Goal: Register for event/course

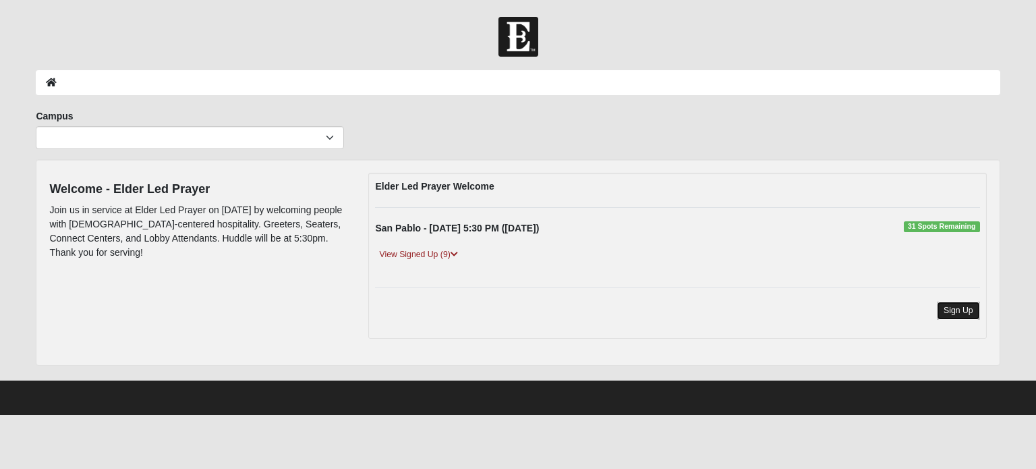
click at [967, 312] on link "Sign Up" at bounding box center [958, 311] width 43 height 18
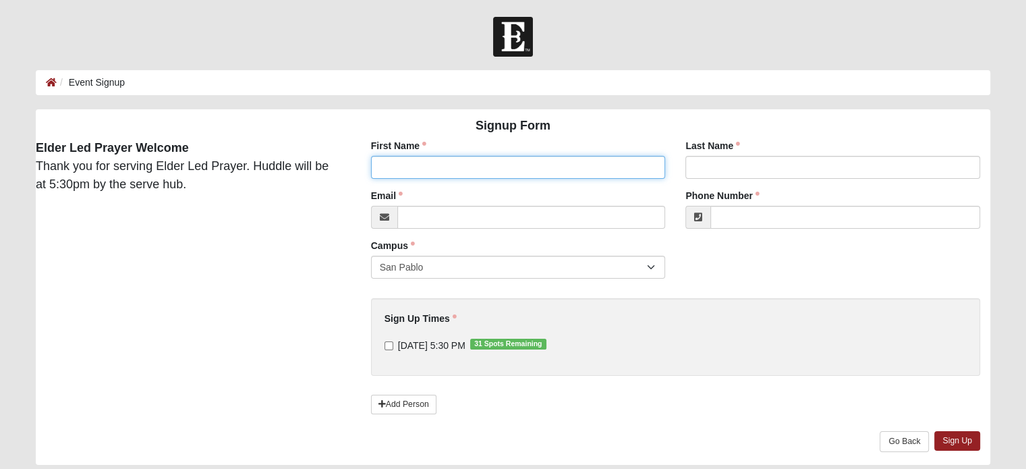
click at [502, 166] on input "First Name" at bounding box center [518, 167] width 295 height 23
type input "[PERSON_NAME]"
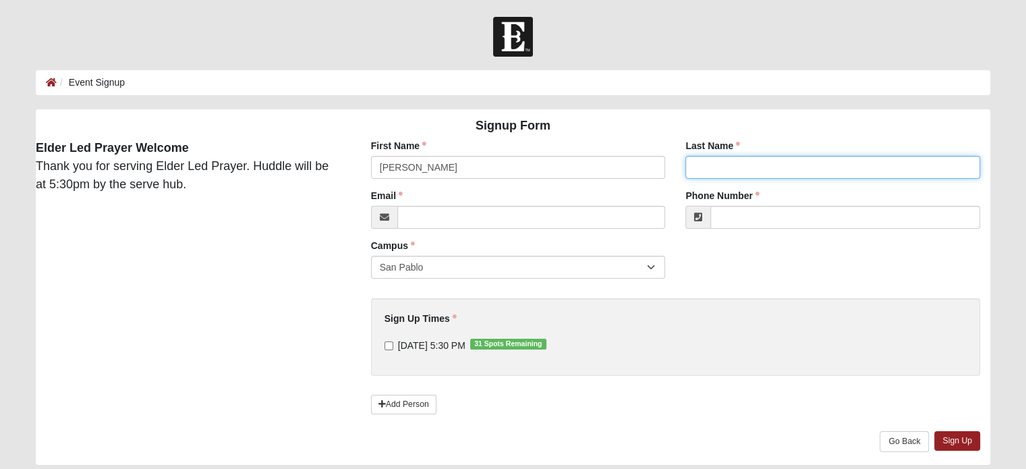
type input "[PERSON_NAME]"
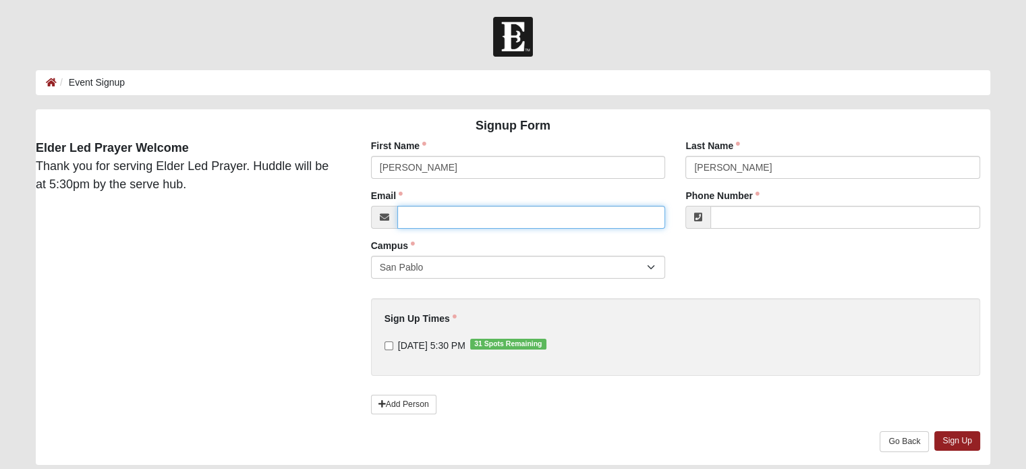
type input "[EMAIL_ADDRESS][DOMAIN_NAME]"
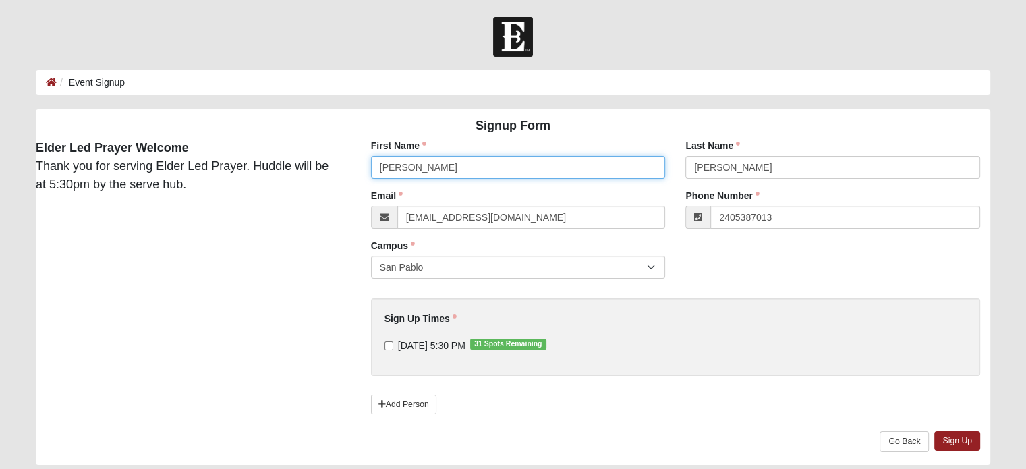
type input "[PHONE_NUMBER]"
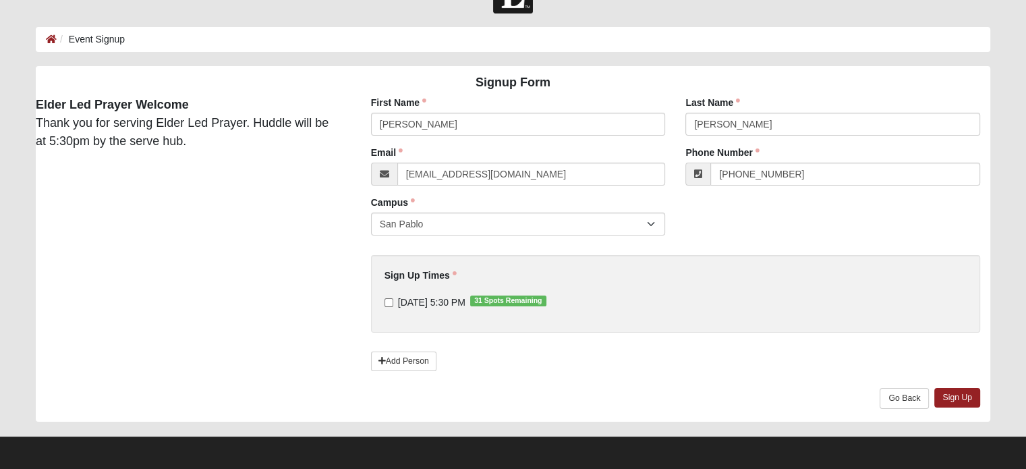
click at [393, 302] on label "8/19/2025 5:30 PM 31 Spots Remaining" at bounding box center [466, 302] width 162 height 13
click at [393, 302] on input "8/19/2025 5:30 PM 31 Spots Remaining" at bounding box center [389, 302] width 9 height 9
checkbox input "true"
click at [946, 395] on link "Sign Up" at bounding box center [957, 398] width 46 height 20
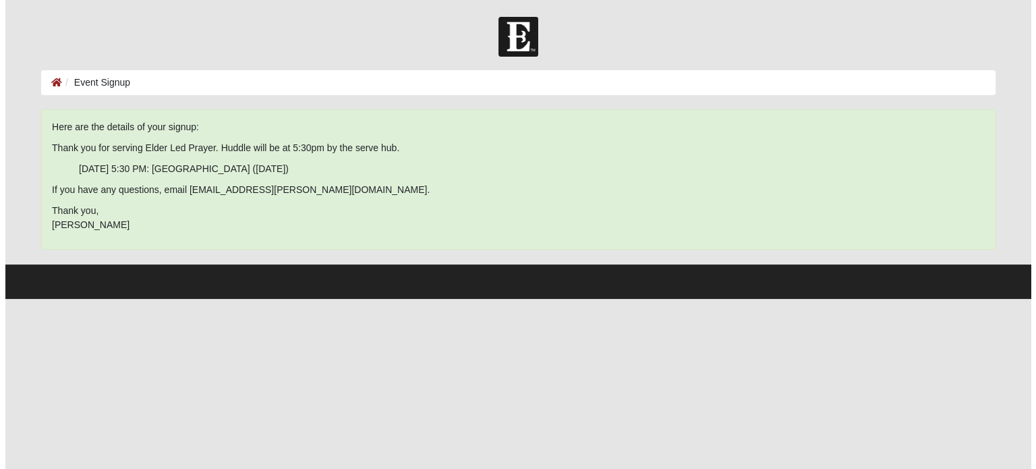
scroll to position [0, 0]
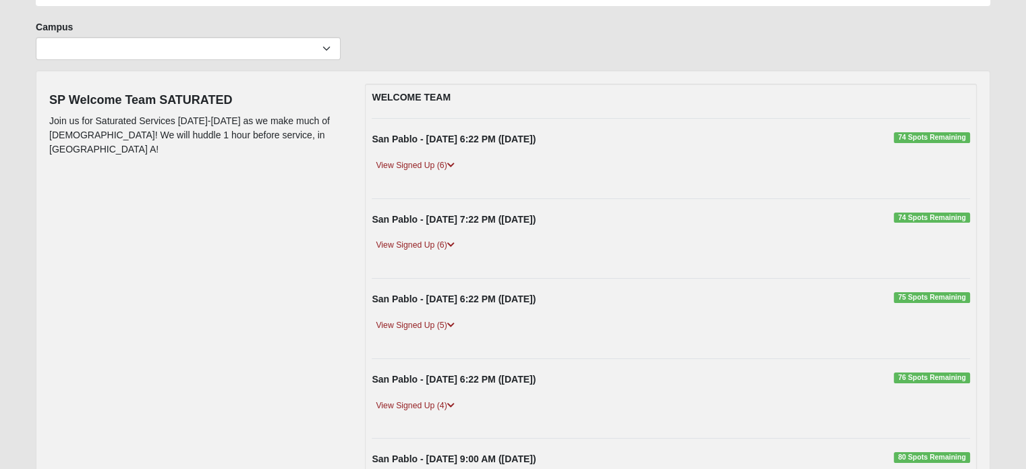
scroll to position [94, 0]
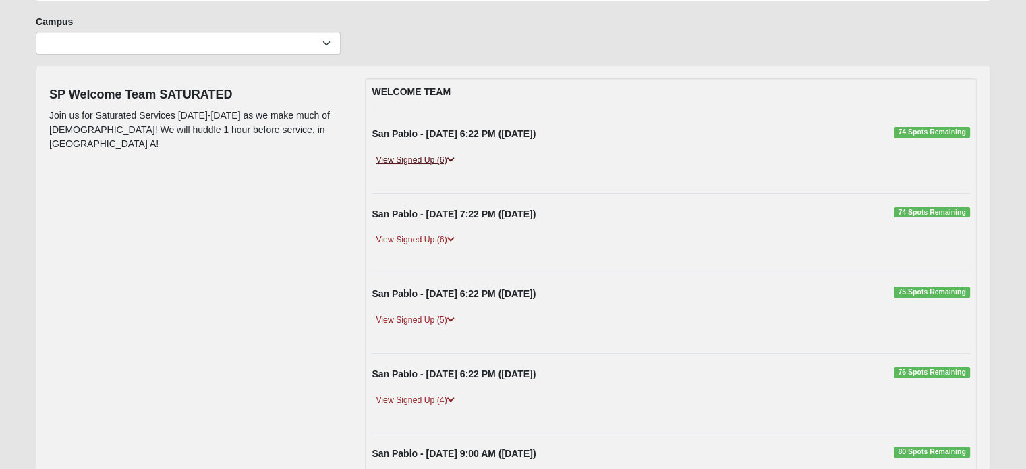
click at [426, 161] on link "View Signed Up (6)" at bounding box center [415, 160] width 86 height 14
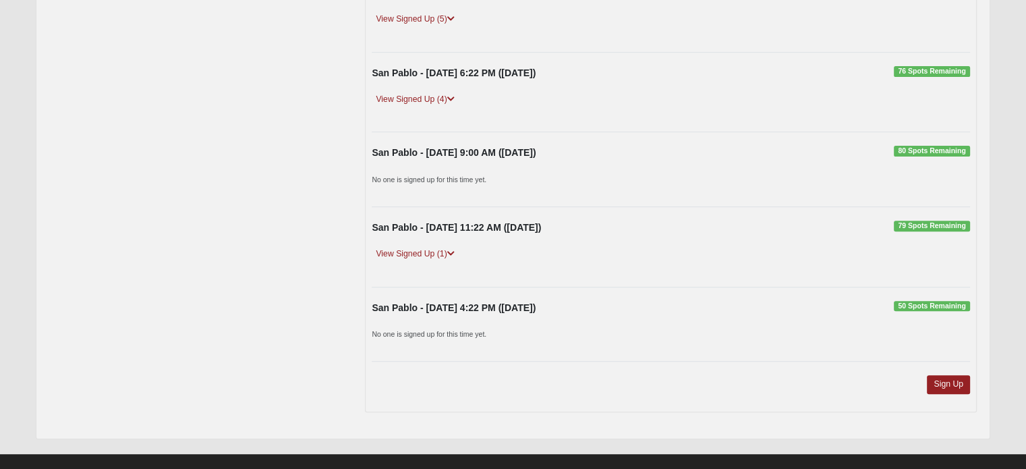
scroll to position [499, 0]
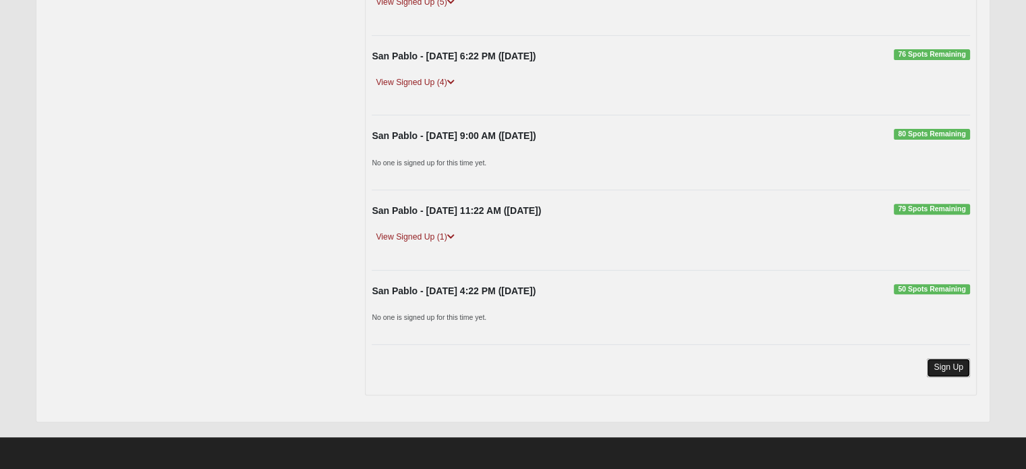
click at [944, 366] on link "Sign Up" at bounding box center [948, 367] width 43 height 18
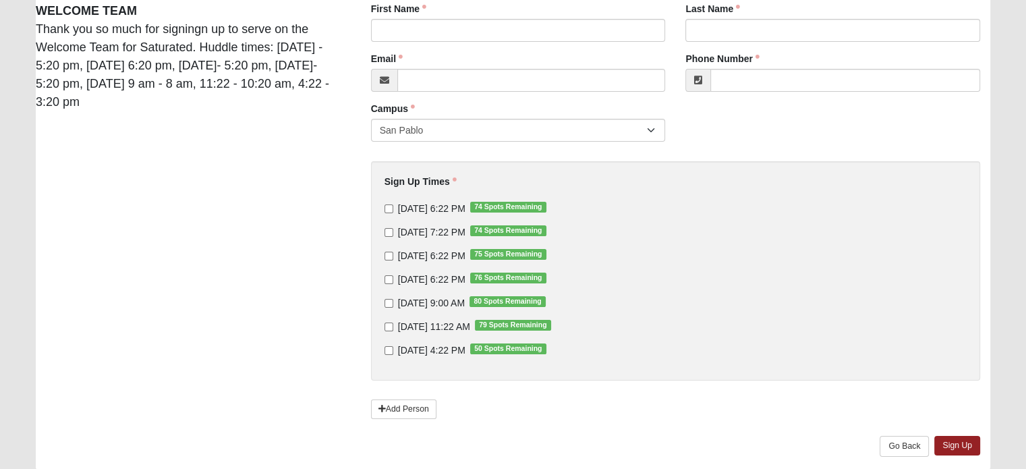
scroll to position [138, 0]
click at [387, 206] on input "[DATE] 6:22 PM 74 Spots Remaining" at bounding box center [389, 208] width 9 height 9
checkbox input "true"
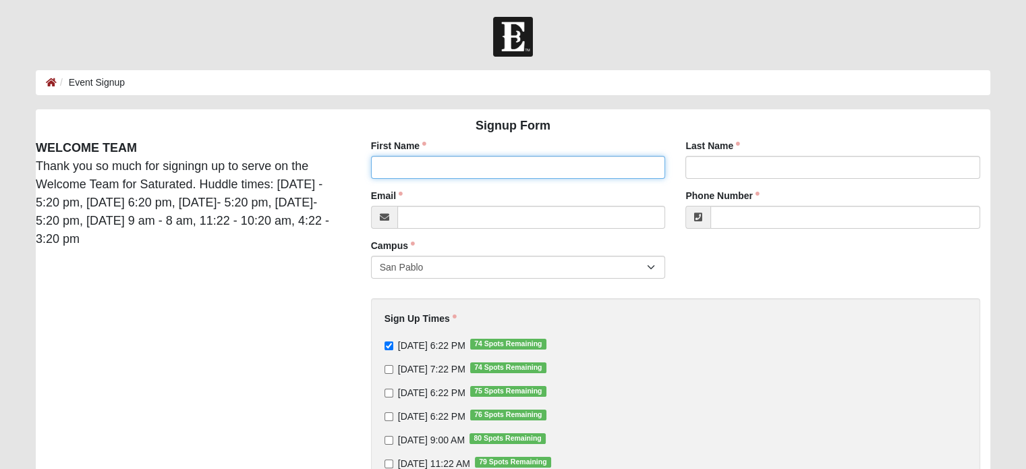
click at [439, 174] on input "First Name" at bounding box center [518, 167] width 295 height 23
type input "[PERSON_NAME]"
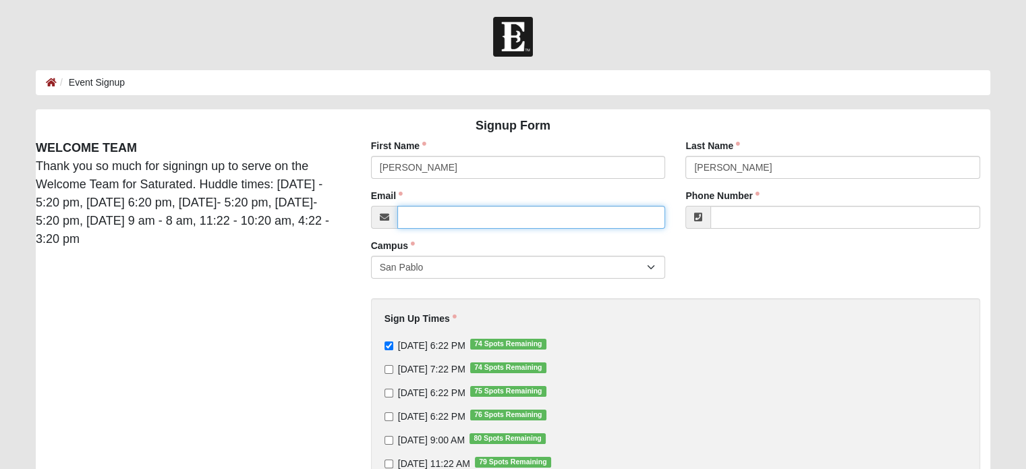
type input "adriancarkhuff@gmail.com"
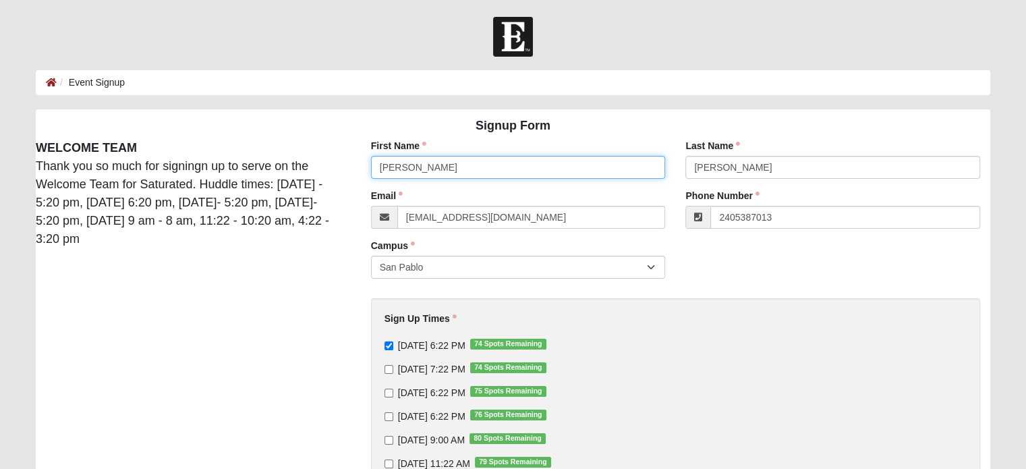
type input "(240) 538-7013"
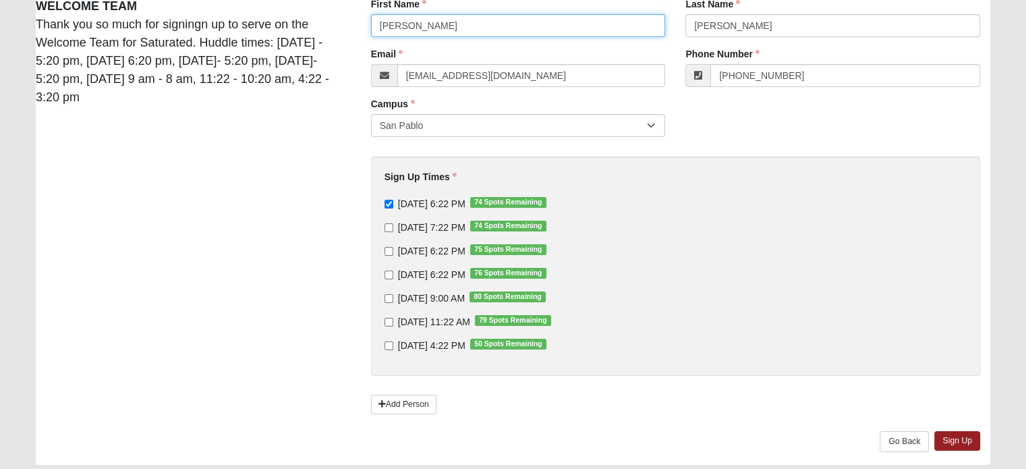
scroll to position [142, 0]
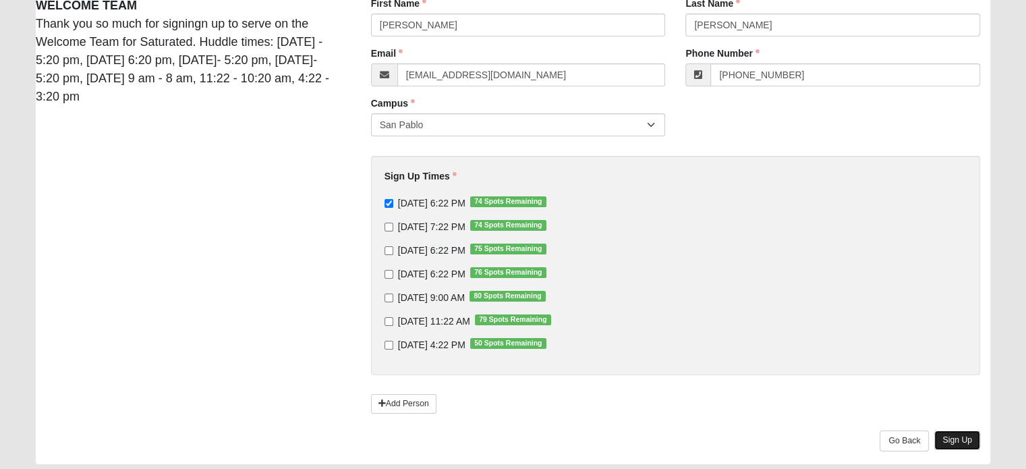
click at [958, 437] on link "Sign Up" at bounding box center [957, 440] width 46 height 20
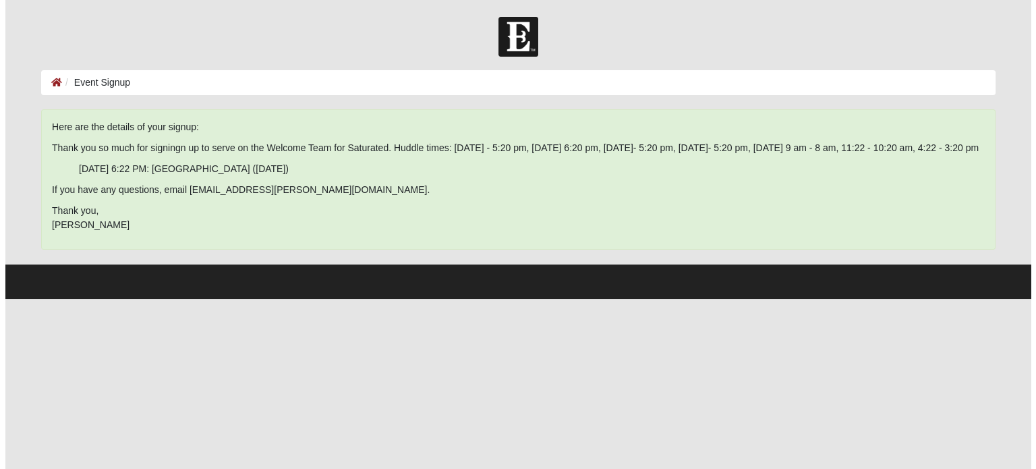
scroll to position [0, 0]
